Goal: Task Accomplishment & Management: Use online tool/utility

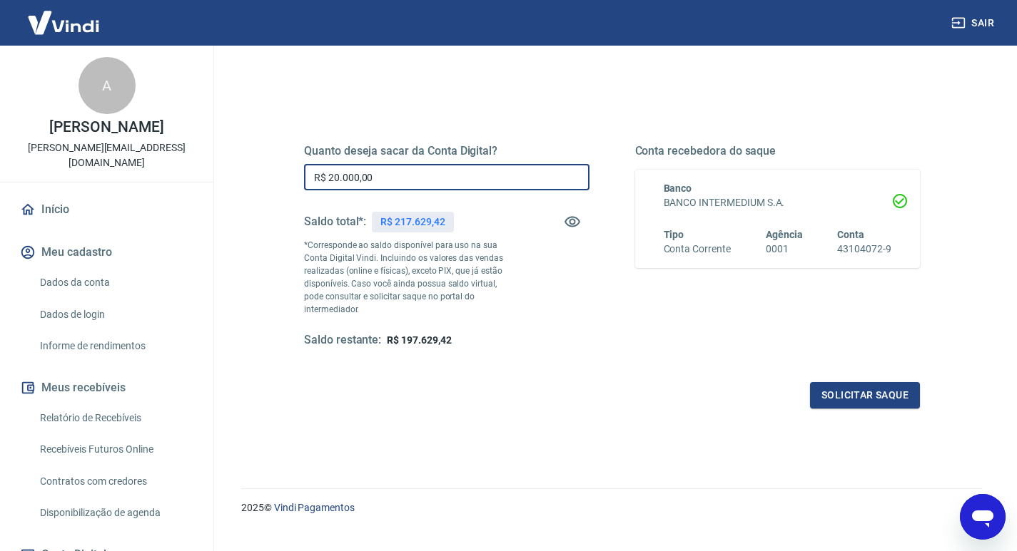
click at [392, 178] on input "R$ 20.000,00" at bounding box center [446, 177] width 285 height 26
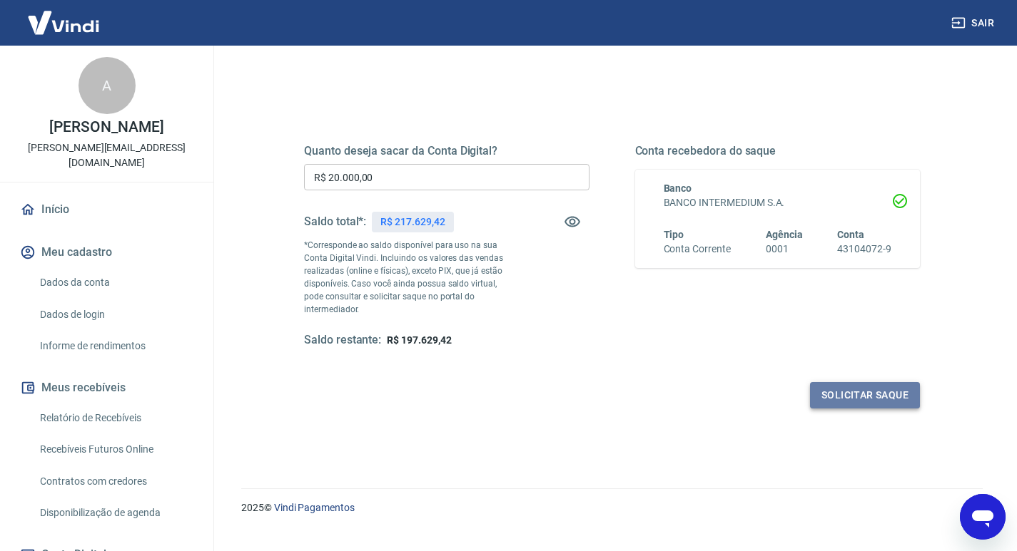
click at [835, 382] on button "Solicitar saque" at bounding box center [865, 395] width 110 height 26
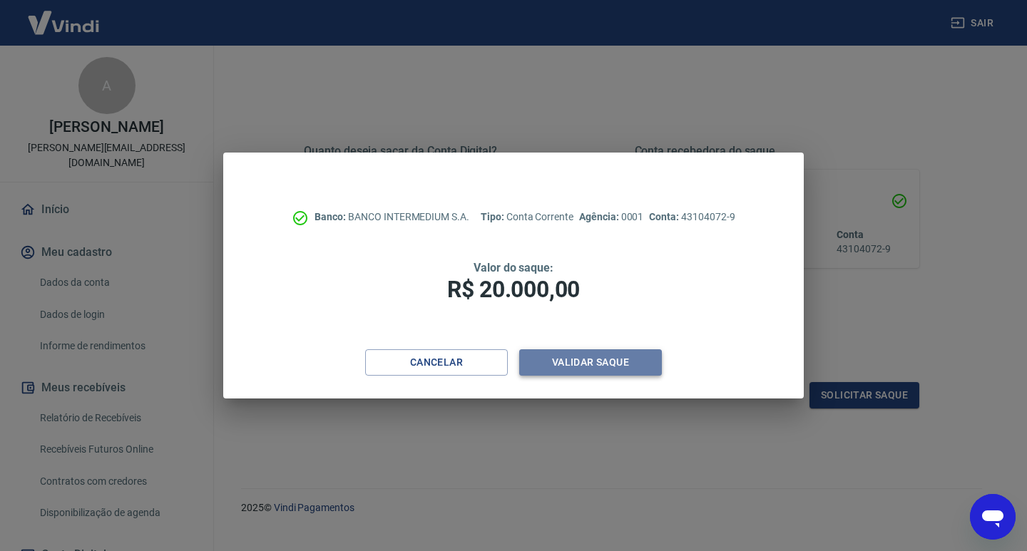
click at [588, 367] on button "Validar saque" at bounding box center [590, 363] width 143 height 26
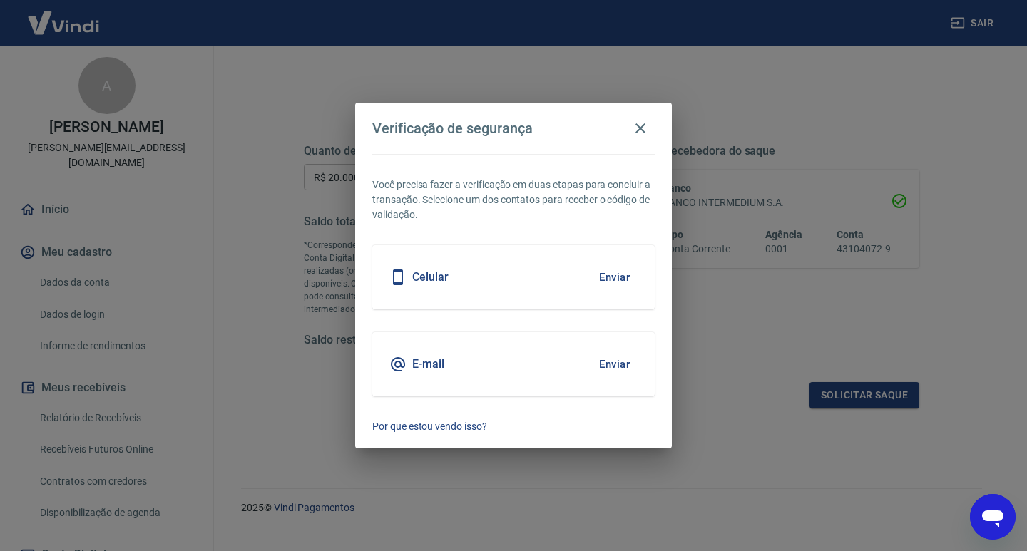
click at [622, 270] on button "Enviar" at bounding box center [614, 278] width 46 height 30
click at [609, 275] on button "Enviar" at bounding box center [614, 278] width 46 height 30
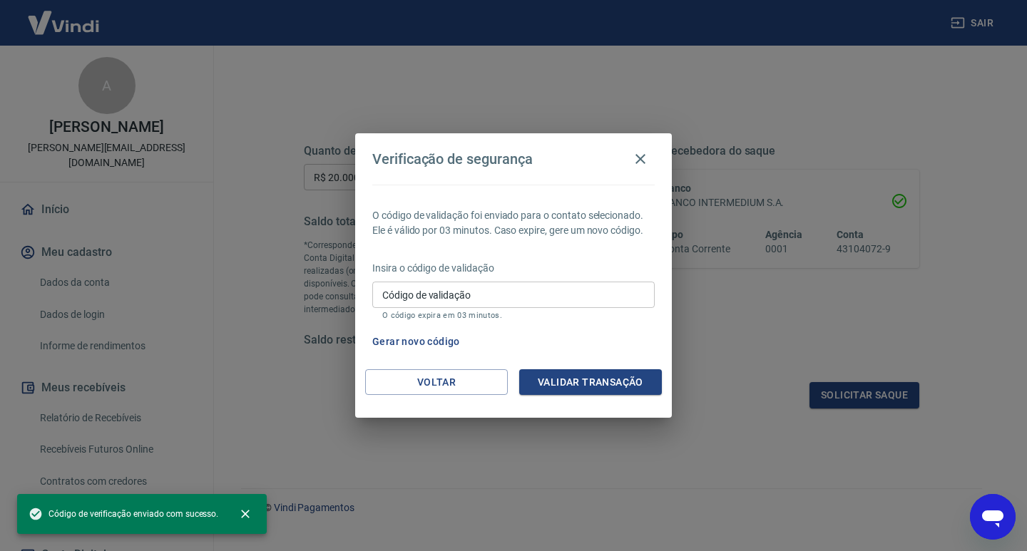
click at [518, 295] on input "Código de validação" at bounding box center [513, 295] width 283 height 26
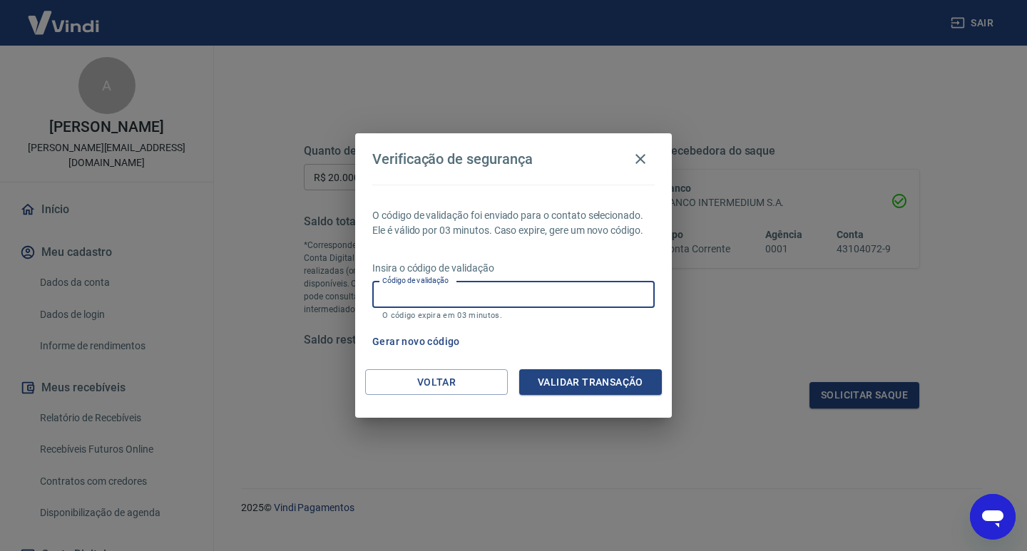
click at [518, 295] on input "Código de validação" at bounding box center [513, 295] width 283 height 26
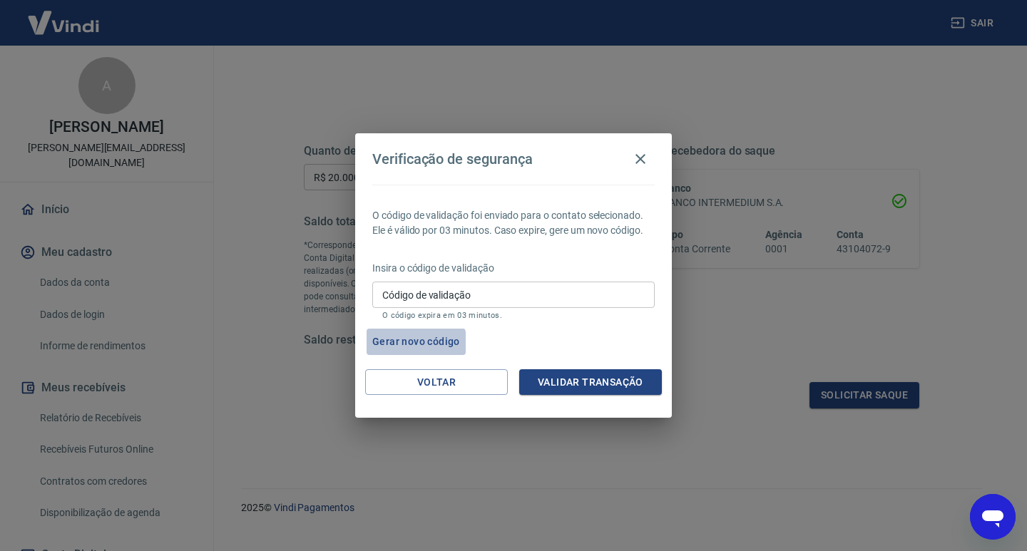
click at [405, 345] on button "Gerar novo código" at bounding box center [416, 342] width 99 height 26
click at [437, 335] on button "Gerar novo código" at bounding box center [416, 342] width 99 height 26
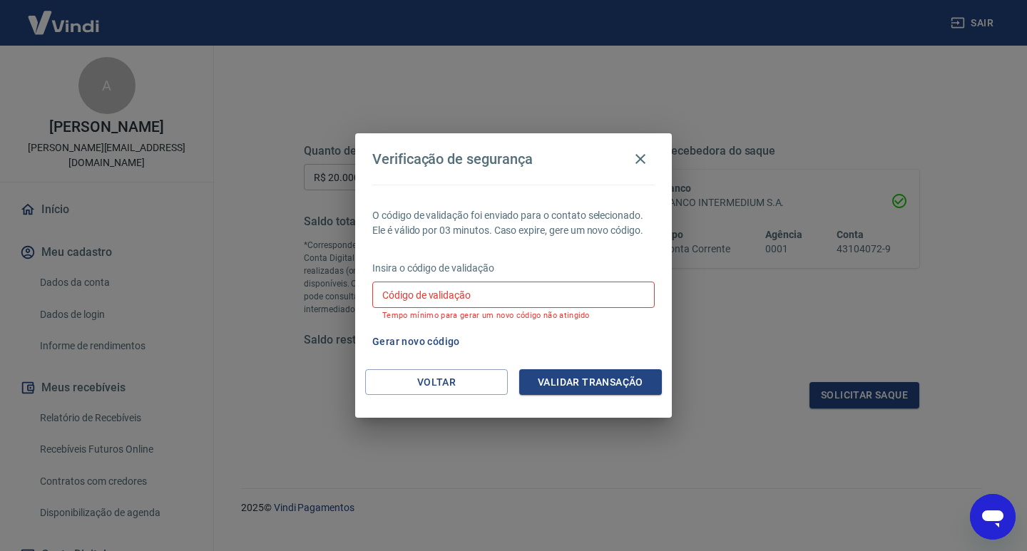
click at [432, 291] on input "Código de validação" at bounding box center [513, 295] width 283 height 26
click at [410, 340] on button "Gerar novo código" at bounding box center [416, 342] width 99 height 26
click at [441, 298] on input "Código de validação" at bounding box center [513, 295] width 283 height 26
type input "4"
type input "641327"
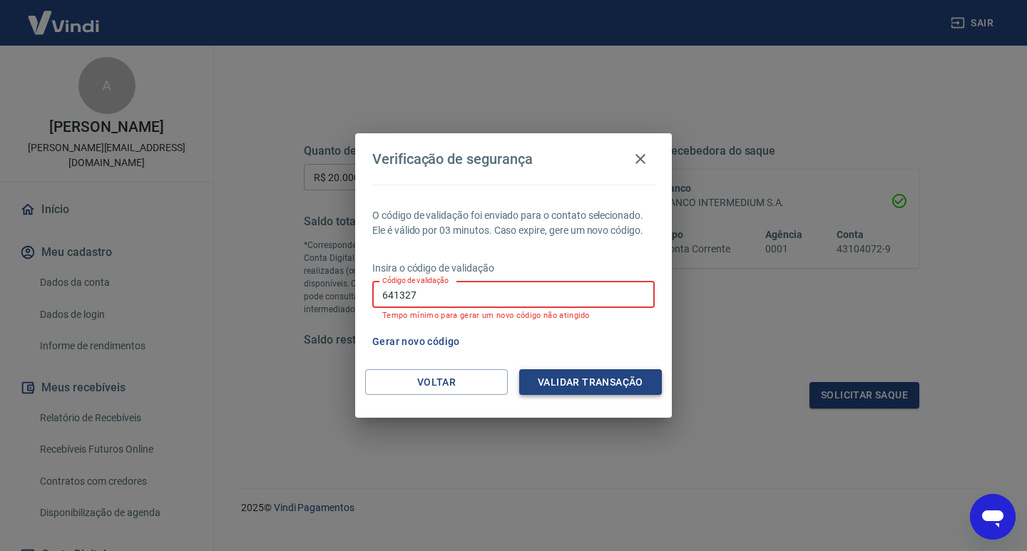
click at [566, 381] on button "Validar transação" at bounding box center [590, 383] width 143 height 26
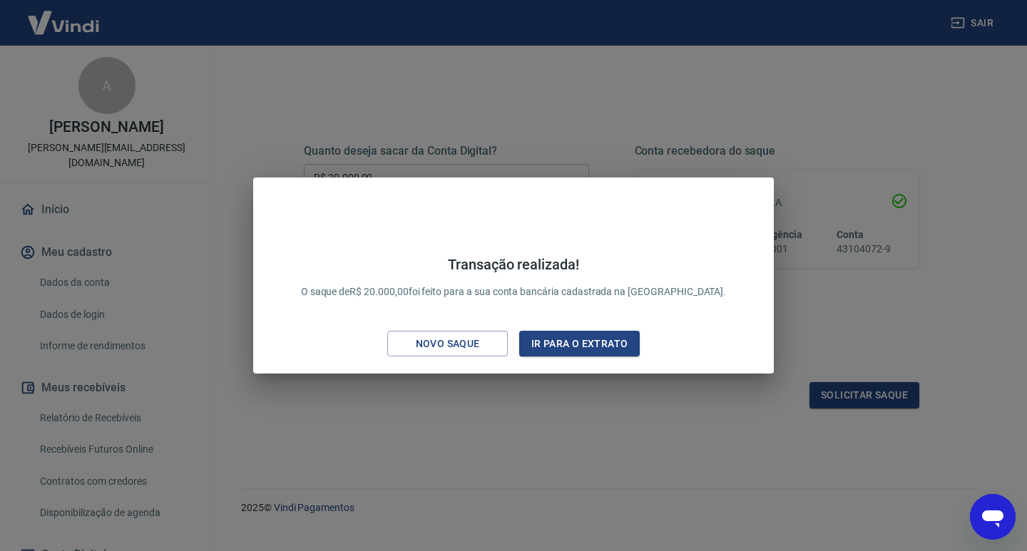
click at [439, 297] on p "Transação realizada! O saque de R$ 20.000,00 foi feito para a sua conta bancári…" at bounding box center [514, 278] width 426 height 44
click at [463, 348] on div "Novo saque" at bounding box center [448, 344] width 98 height 18
